Goal: Share content: Share content

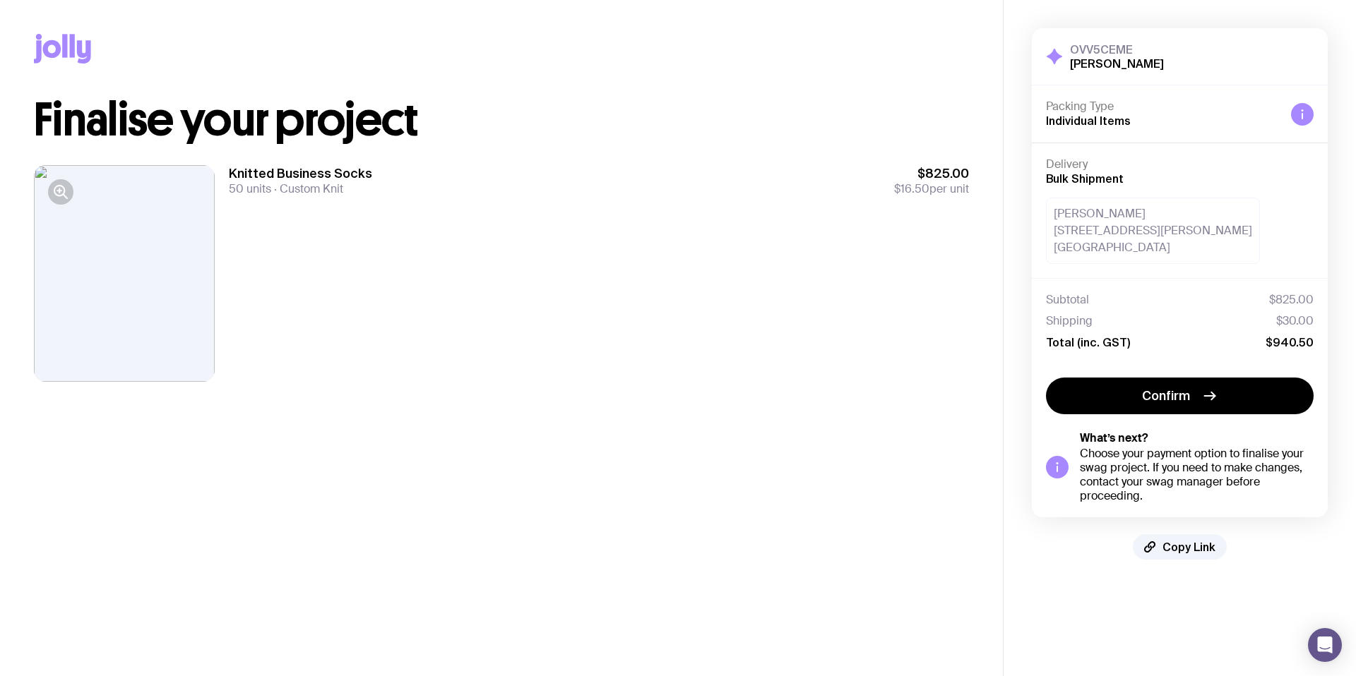
click at [42, 172] on div at bounding box center [124, 273] width 181 height 217
drag, startPoint x: 34, startPoint y: 177, endPoint x: 47, endPoint y: 181, distance: 14.3
click at [34, 177] on div at bounding box center [124, 273] width 181 height 217
click at [66, 193] on icon "button" at bounding box center [60, 192] width 17 height 17
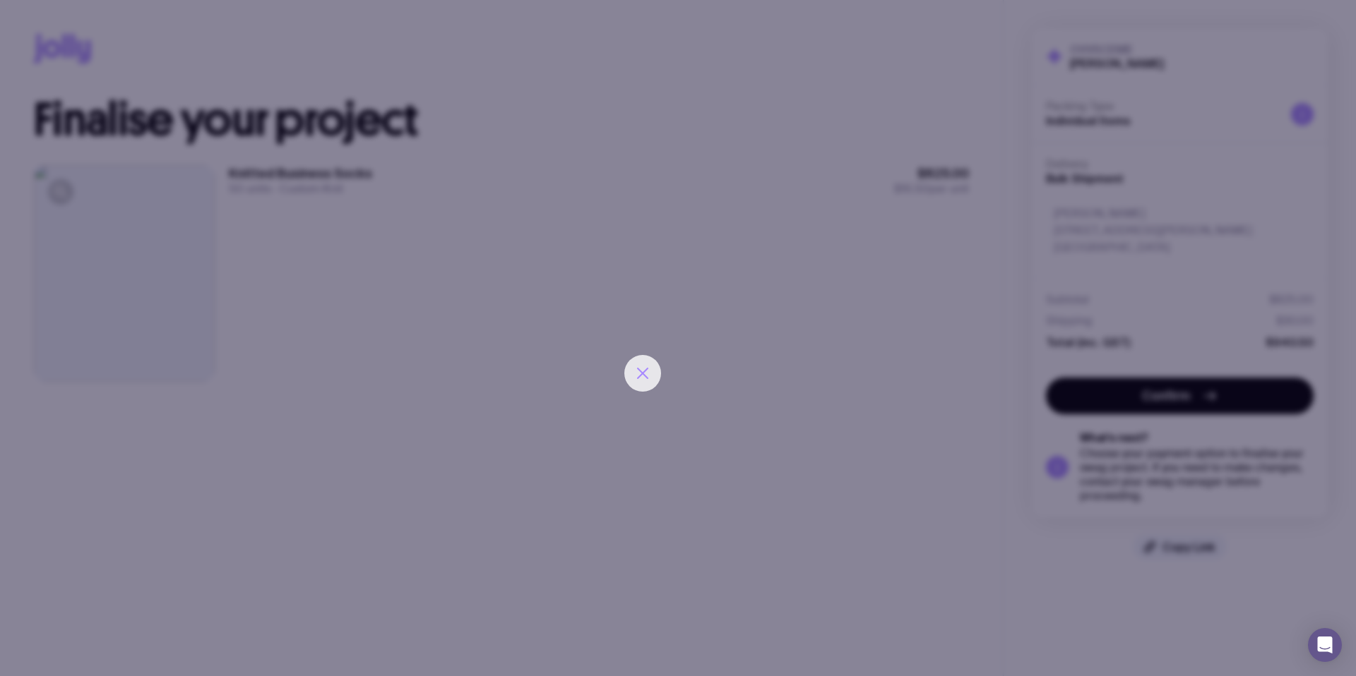
click at [629, 366] on div at bounding box center [678, 338] width 1356 height 676
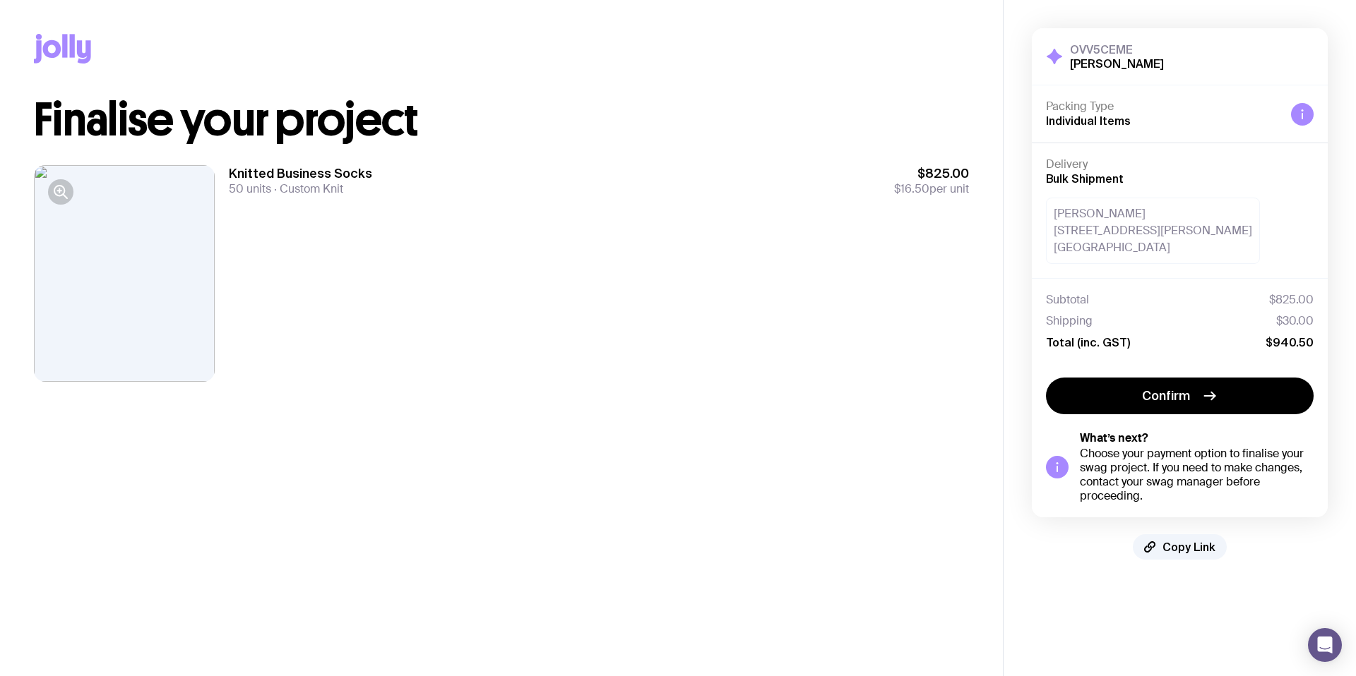
click at [654, 372] on div "Knitted Business Socks 50 units Custom Knit $825.00 $16.50 per unit" at bounding box center [599, 273] width 740 height 217
drag, startPoint x: 241, startPoint y: 297, endPoint x: 183, endPoint y: 285, distance: 59.8
click at [232, 296] on div "Knitted Business Socks 50 units Custom Knit $825.00 $16.50 per unit" at bounding box center [599, 273] width 740 height 217
drag, startPoint x: 126, startPoint y: 255, endPoint x: 68, endPoint y: 189, distance: 87.1
click at [121, 245] on div at bounding box center [124, 273] width 181 height 217
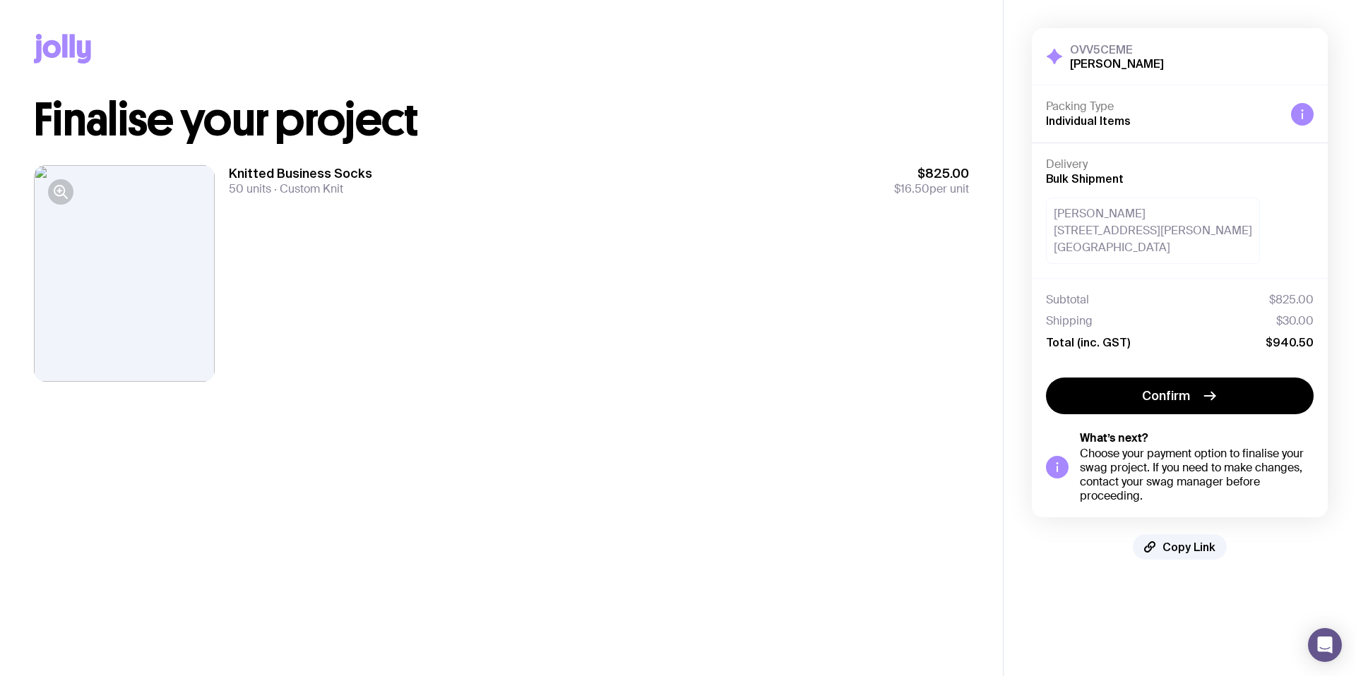
click at [44, 172] on div at bounding box center [124, 273] width 181 height 217
drag, startPoint x: 54, startPoint y: 180, endPoint x: 584, endPoint y: 20, distance: 553.7
click at [105, 157] on div "Knitted Business Socks 50 units Custom Knit $825.00 $16.50 per unit" at bounding box center [501, 274] width 935 height 262
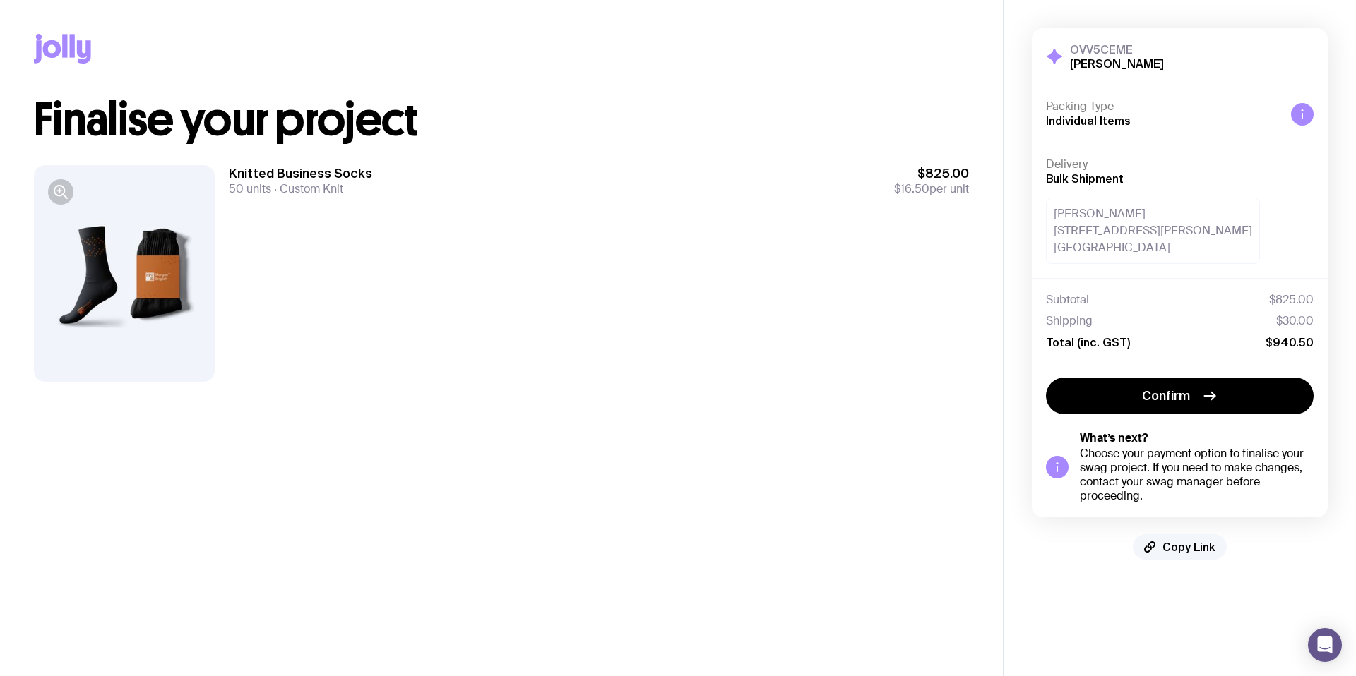
click at [1161, 544] on button "Copy Link" at bounding box center [1179, 546] width 94 height 25
